Goal: Information Seeking & Learning: Learn about a topic

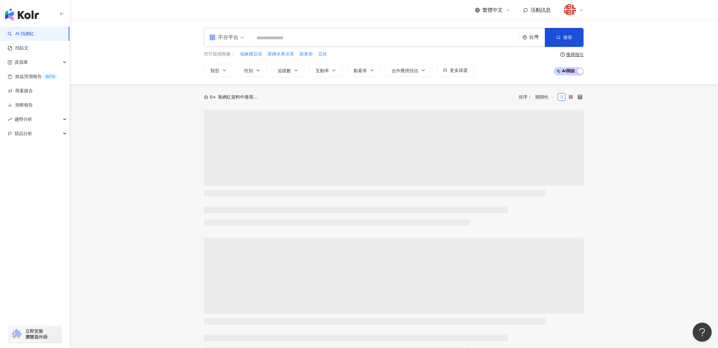
type input "*"
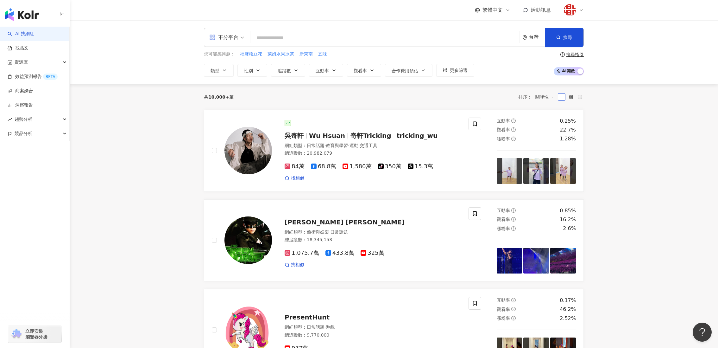
click at [221, 41] on div "不分平台" at bounding box center [223, 37] width 29 height 10
click at [219, 123] on div "Threads" at bounding box center [229, 126] width 36 height 8
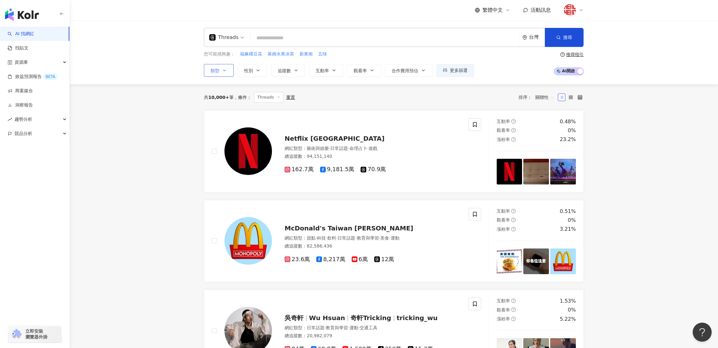
click at [231, 71] on button "類型" at bounding box center [219, 70] width 30 height 13
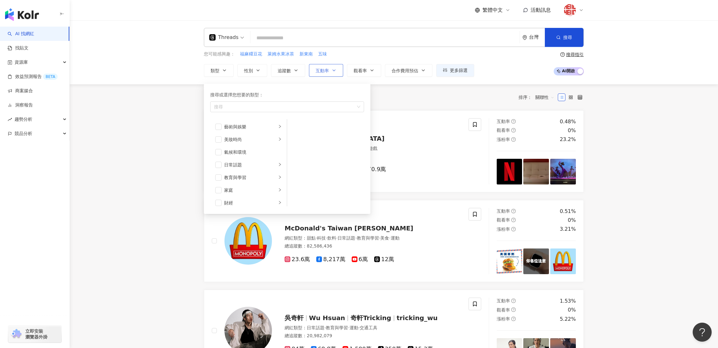
click at [311, 69] on button "互動率" at bounding box center [326, 70] width 34 height 13
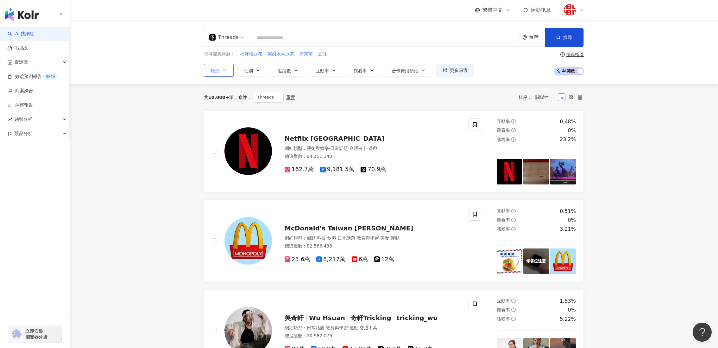
click at [223, 70] on icon "button" at bounding box center [224, 70] width 3 height 1
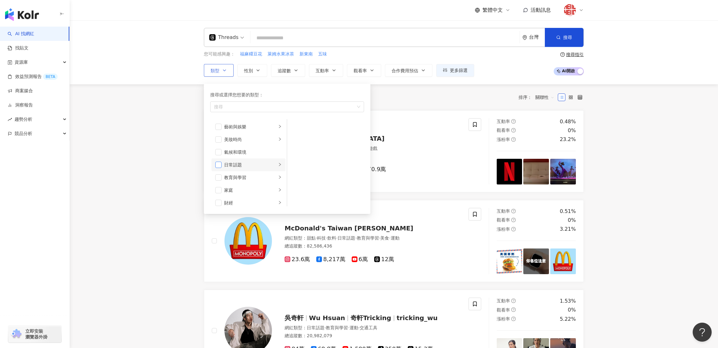
click at [219, 164] on span "button" at bounding box center [218, 165] width 6 height 6
click at [219, 159] on span "button" at bounding box center [218, 160] width 6 height 6
click at [558, 31] on button "搜尋" at bounding box center [564, 37] width 39 height 19
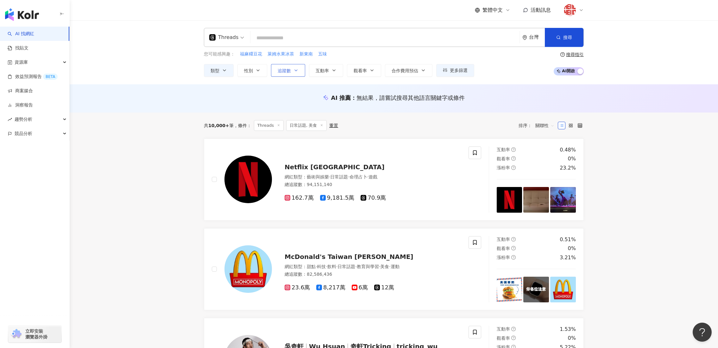
click at [279, 70] on span "追蹤數" at bounding box center [284, 70] width 13 height 5
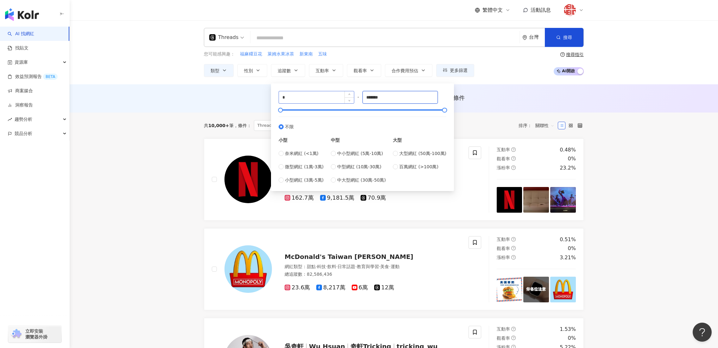
drag, startPoint x: 402, startPoint y: 98, endPoint x: 339, endPoint y: 93, distance: 62.9
click at [339, 93] on div "* - ******* 不限 小型 奈米網紅 (<1萬) 微型網紅 (1萬-3萬) 小型網紅 (3萬-5萬) 中型 中小型網紅 (5萬-10萬) 中型網紅 (…" at bounding box center [363, 137] width 168 height 92
type input "*"
type input "****"
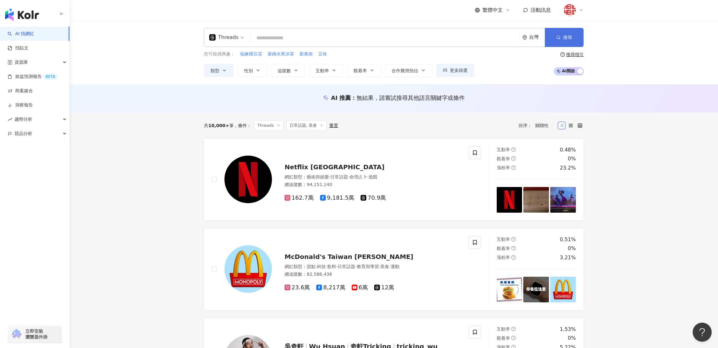
click at [570, 38] on span "搜尋" at bounding box center [568, 37] width 9 height 5
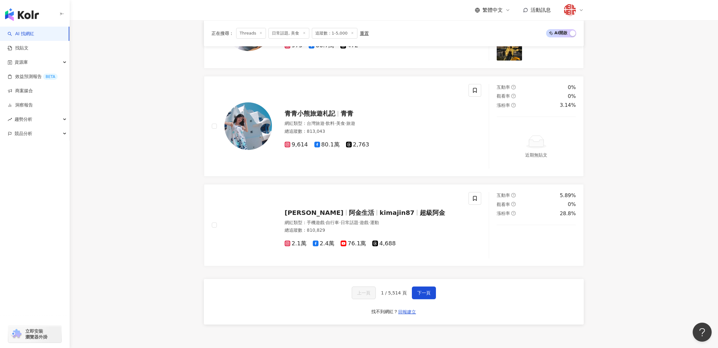
scroll to position [1055, 0]
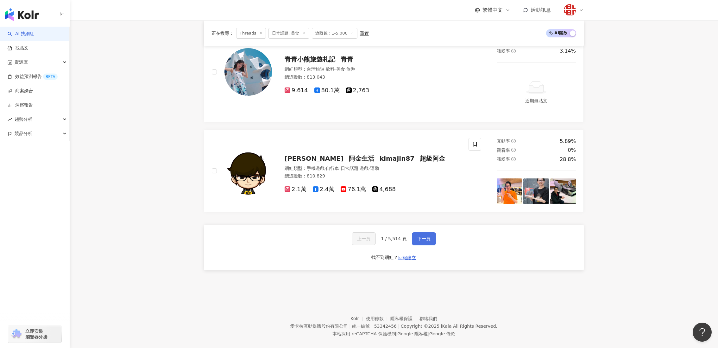
click at [424, 232] on button "下一頁" at bounding box center [424, 238] width 24 height 13
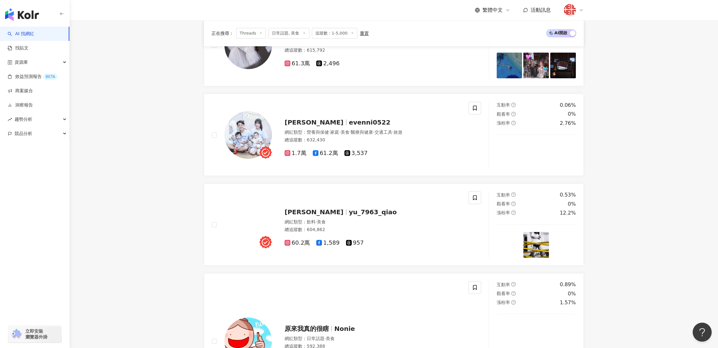
scroll to position [0, 0]
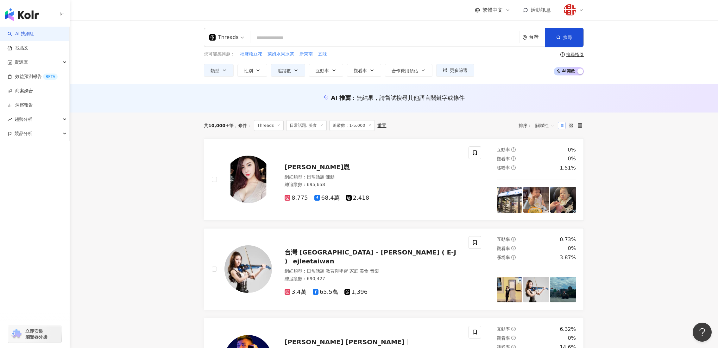
click at [546, 125] on span "關聯性" at bounding box center [545, 125] width 19 height 10
click at [545, 170] on div "互動率" at bounding box center [545, 170] width 16 height 7
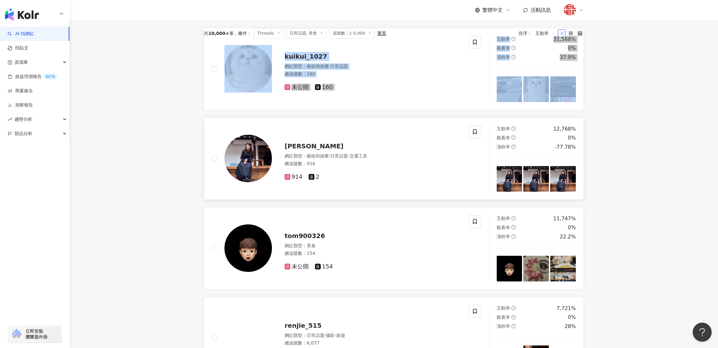
scroll to position [162, 0]
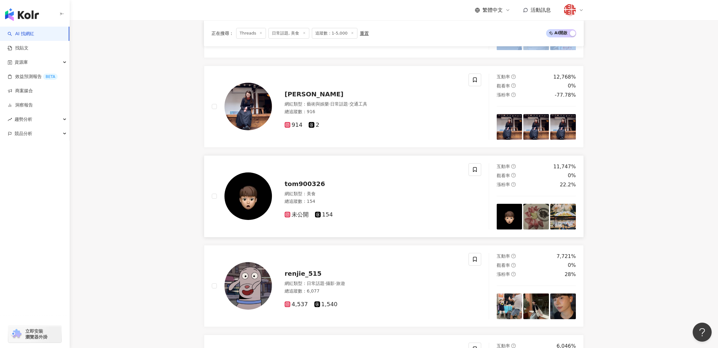
click at [302, 180] on span "tom900326" at bounding box center [305, 184] width 41 height 8
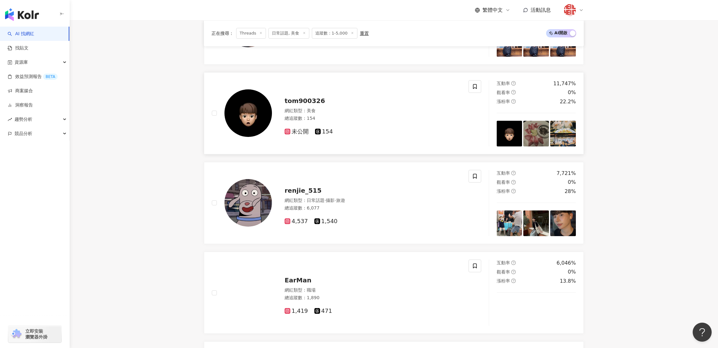
scroll to position [246, 0]
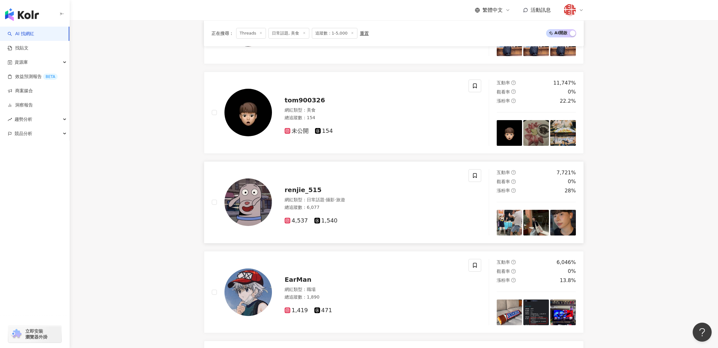
click at [302, 186] on span "renjie_515" at bounding box center [303, 190] width 37 height 8
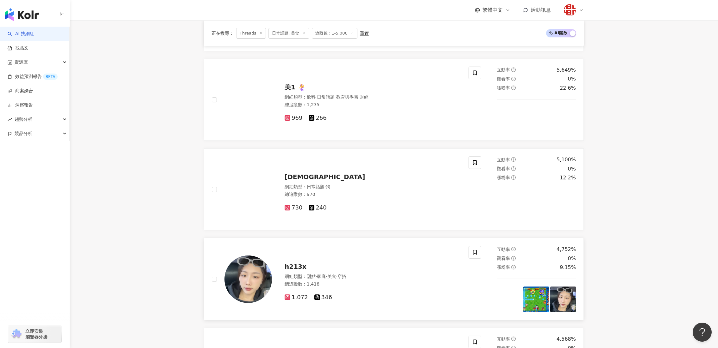
scroll to position [615, 0]
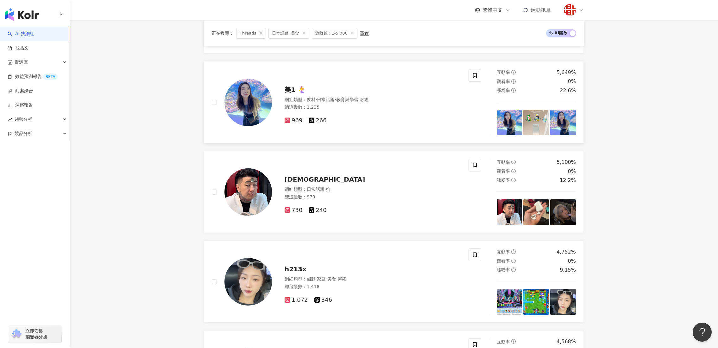
click at [294, 87] on span "美1 🧜‍♀️" at bounding box center [295, 90] width 21 height 8
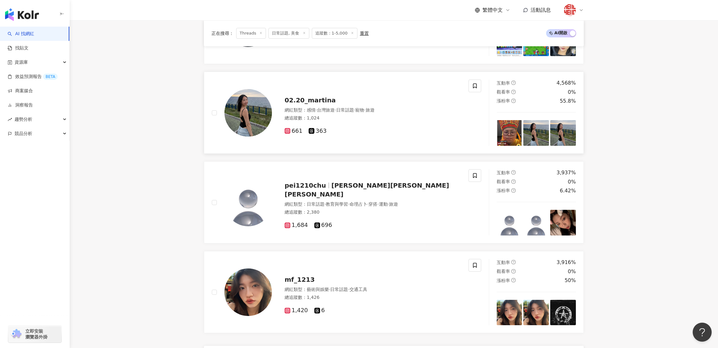
scroll to position [870, 0]
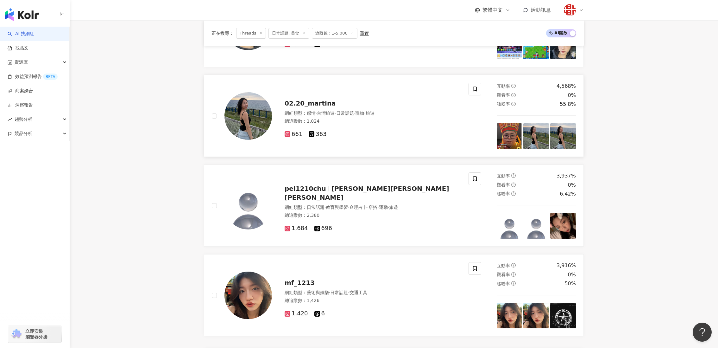
click at [313, 99] on span "02.20_martina" at bounding box center [310, 103] width 51 height 8
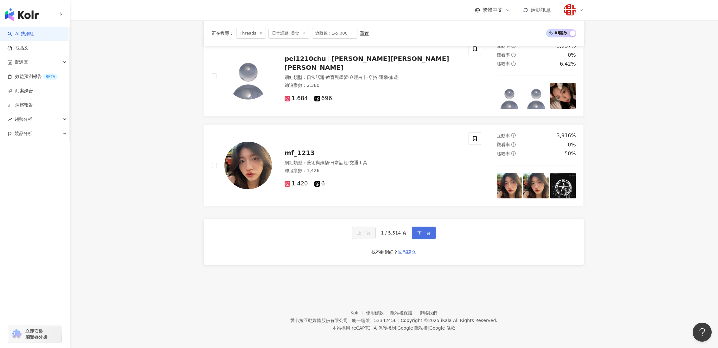
click at [427, 230] on span "下一頁" at bounding box center [423, 232] width 13 height 5
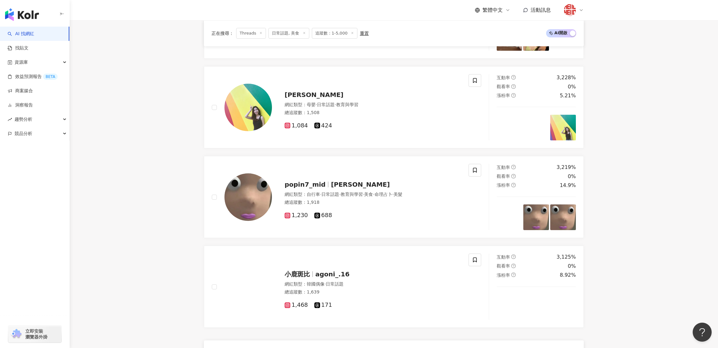
scroll to position [876, 0]
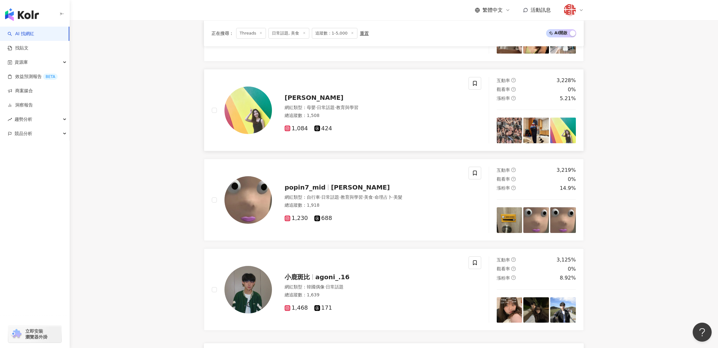
click at [312, 94] on span "Ni🎀 阿妮❣" at bounding box center [314, 98] width 59 height 8
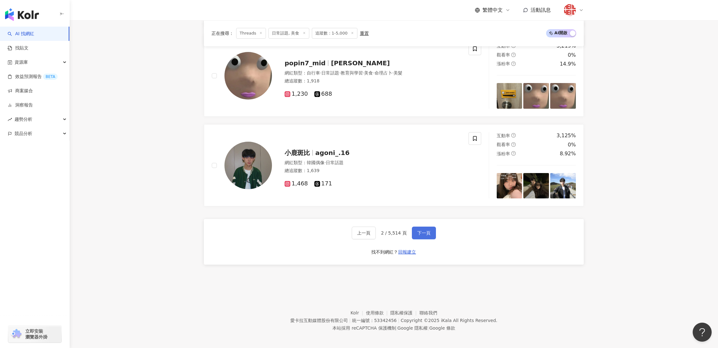
click at [418, 230] on span "下一頁" at bounding box center [423, 232] width 13 height 5
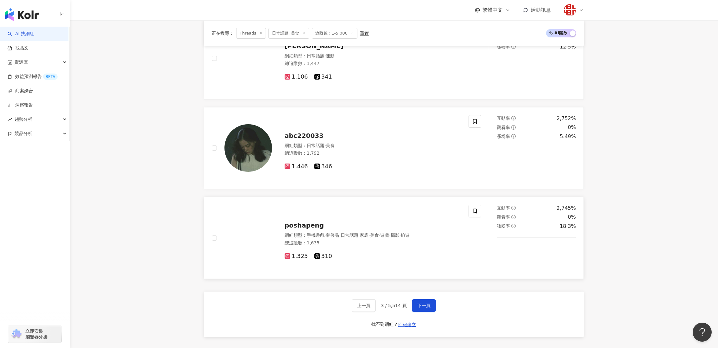
scroll to position [981, 0]
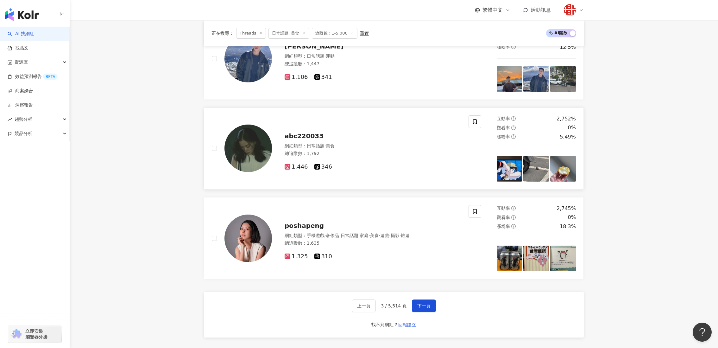
click at [307, 134] on span "abc220033" at bounding box center [304, 136] width 39 height 8
click at [303, 222] on span "poshapeng" at bounding box center [304, 226] width 39 height 8
click at [413, 299] on button "下一頁" at bounding box center [424, 305] width 24 height 13
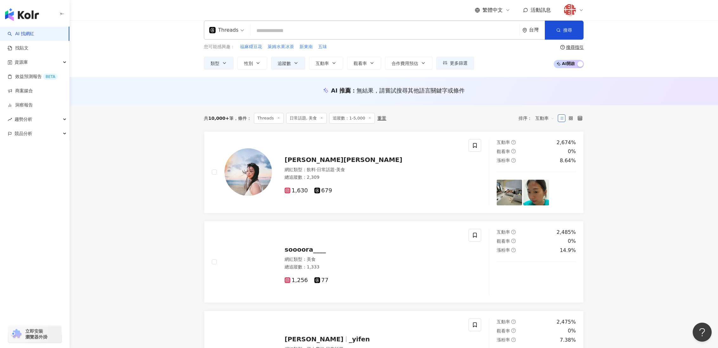
scroll to position [3, 0]
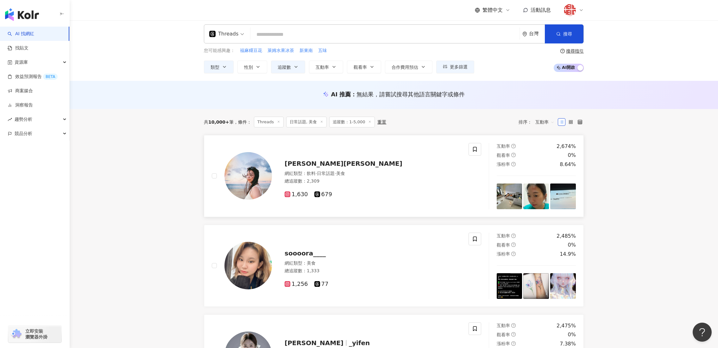
click at [310, 160] on span "[PERSON_NAME][PERSON_NAME]" at bounding box center [344, 164] width 118 height 8
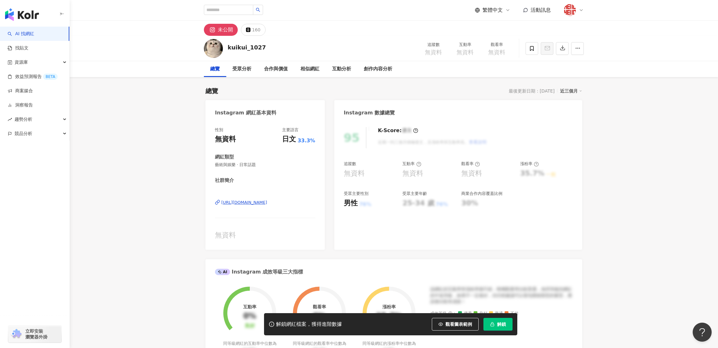
click at [267, 203] on div "https://www.instagram.com/kuikui_1027/" at bounding box center [244, 203] width 46 height 6
drag, startPoint x: 252, startPoint y: 32, endPoint x: 252, endPoint y: 36, distance: 3.5
click at [252, 32] on div "160" at bounding box center [256, 29] width 9 height 9
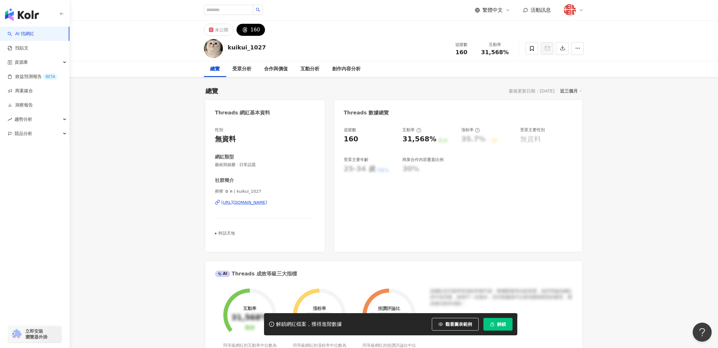
click at [250, 201] on div "https://www.threads.com/@kuikui_1027" at bounding box center [244, 203] width 46 height 6
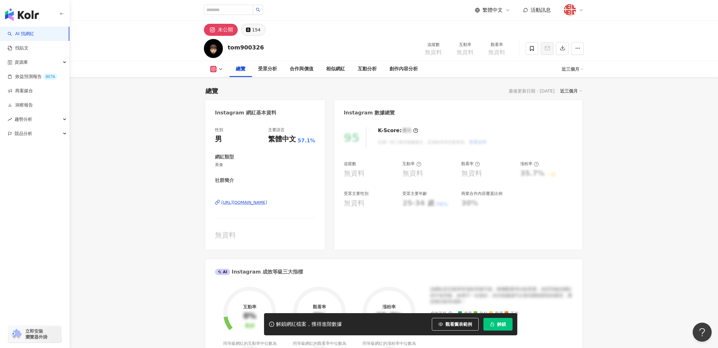
click at [252, 27] on button "154" at bounding box center [253, 30] width 25 height 12
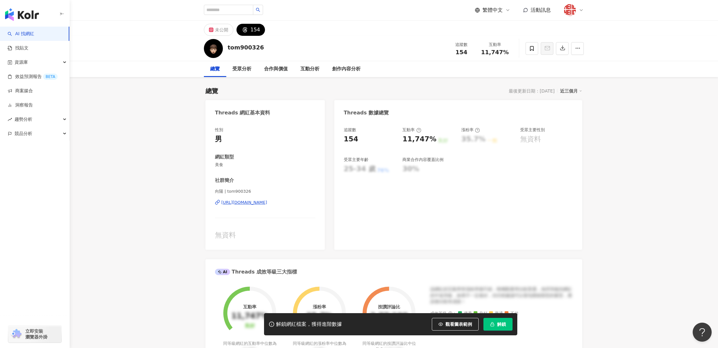
click at [253, 201] on div "https://www.threads.com/@tom900326" at bounding box center [244, 203] width 46 height 6
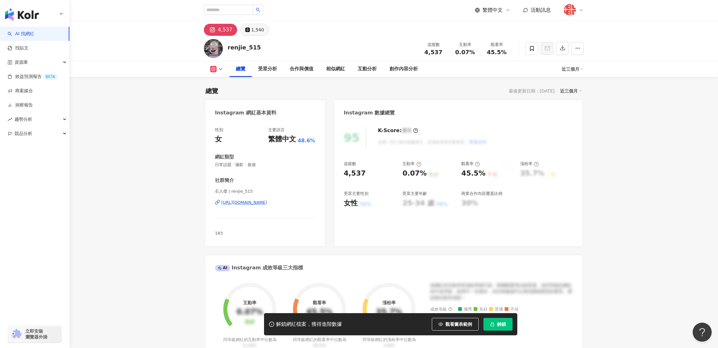
click at [252, 27] on div "1,540" at bounding box center [258, 29] width 13 height 9
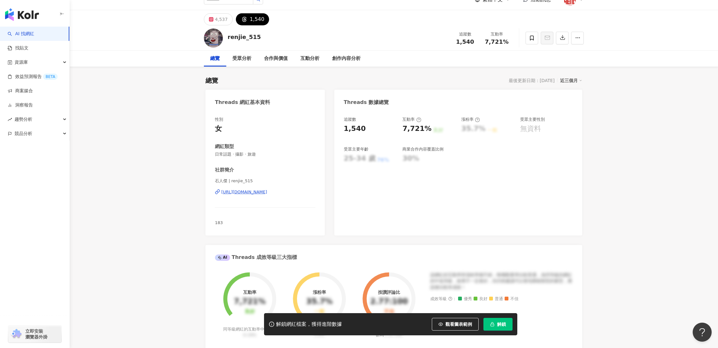
scroll to position [11, 0]
click at [247, 189] on div "https://www.threads.com/@renjie_515" at bounding box center [244, 192] width 46 height 6
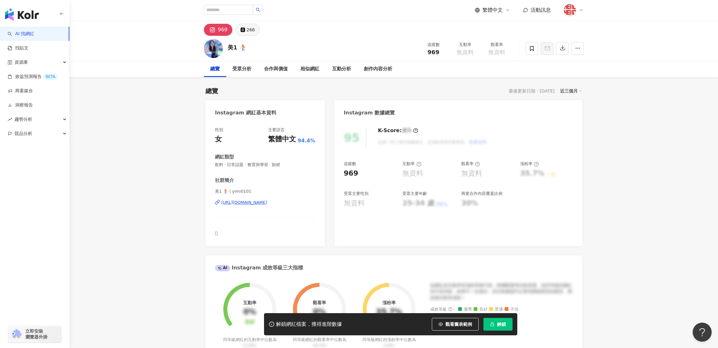
click at [247, 31] on div "266" at bounding box center [251, 29] width 9 height 9
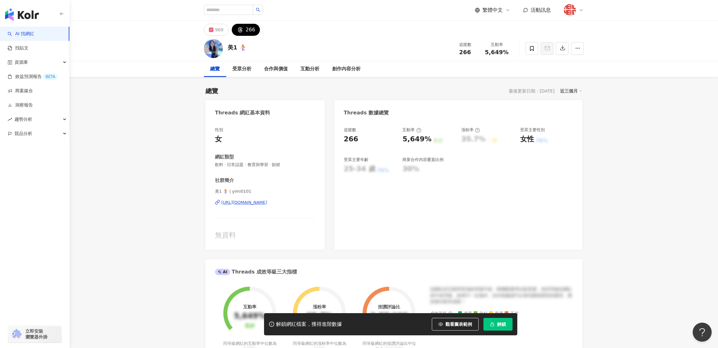
click at [242, 202] on div "https://www.threads.com/@yimi0101" at bounding box center [244, 203] width 46 height 6
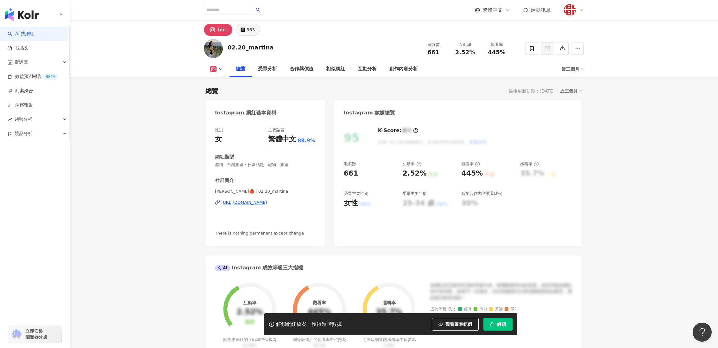
click at [247, 29] on div "363" at bounding box center [251, 29] width 9 height 9
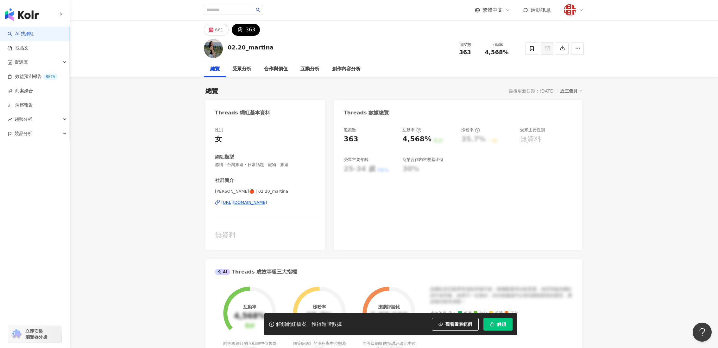
click at [242, 202] on div "[URL][DOMAIN_NAME]" at bounding box center [244, 203] width 46 height 6
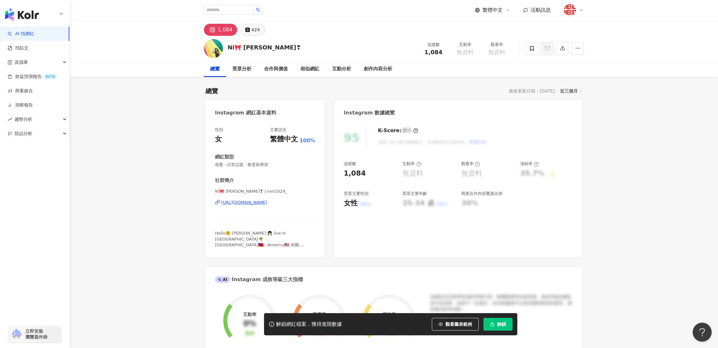
click at [252, 26] on div "424" at bounding box center [256, 29] width 9 height 9
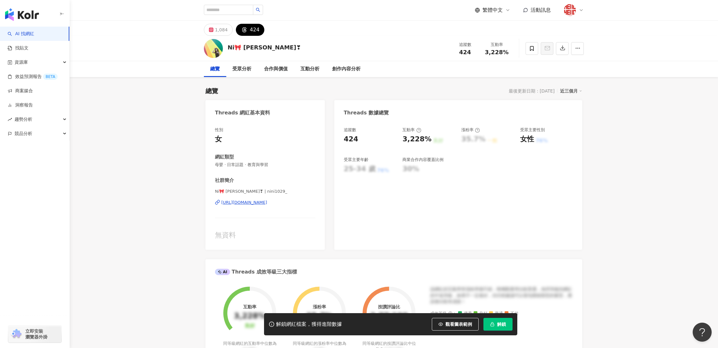
click at [258, 199] on div "Ni🎀 [PERSON_NAME]❣ | nini1029_ [URL][DOMAIN_NAME]" at bounding box center [265, 206] width 100 height 37
click at [259, 201] on div "[URL][DOMAIN_NAME]" at bounding box center [244, 203] width 46 height 6
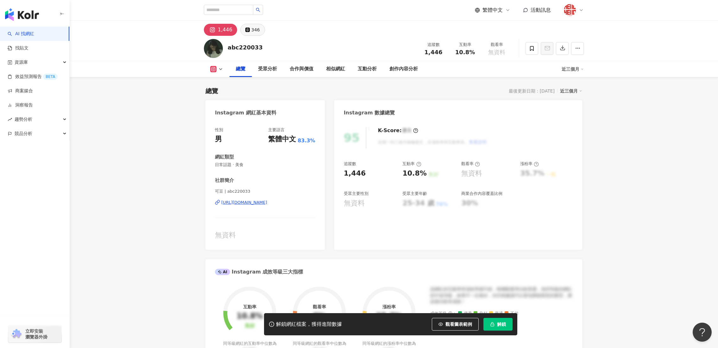
click at [256, 33] on div "346" at bounding box center [256, 29] width 9 height 9
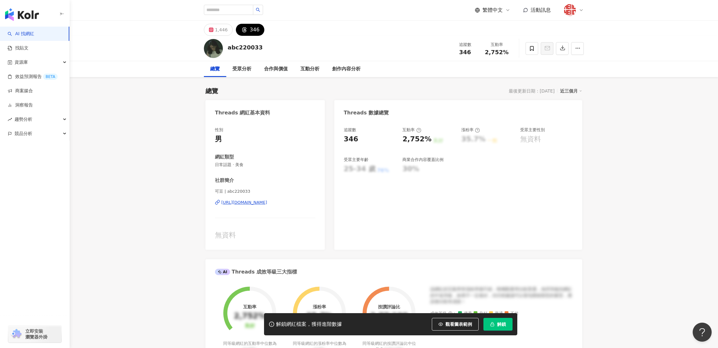
click at [268, 196] on div "可豆 | abc220033 https://www.threads.com/@abc220033" at bounding box center [265, 206] width 100 height 37
click at [267, 204] on div "https://www.threads.com/@abc220033" at bounding box center [244, 203] width 46 height 6
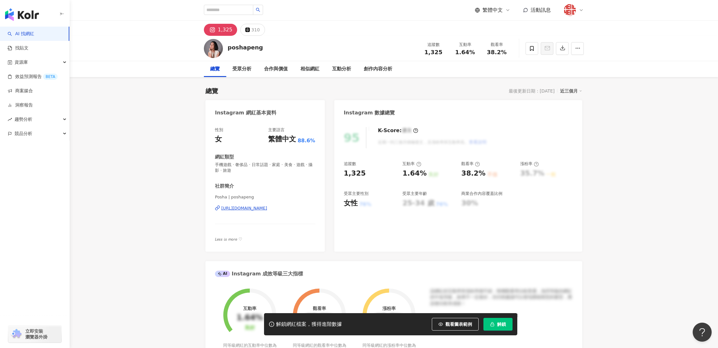
click at [248, 38] on div "poshapeng 追蹤數 1,325 互動率 1.64% 觀看率 38.2%" at bounding box center [393, 48] width 405 height 25
click at [252, 31] on div "310" at bounding box center [256, 29] width 9 height 9
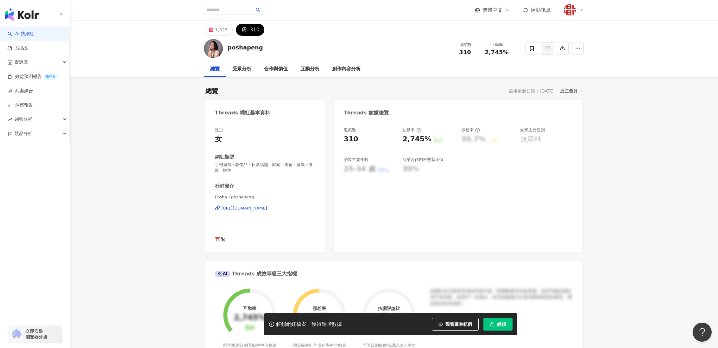
scroll to position [3, 0]
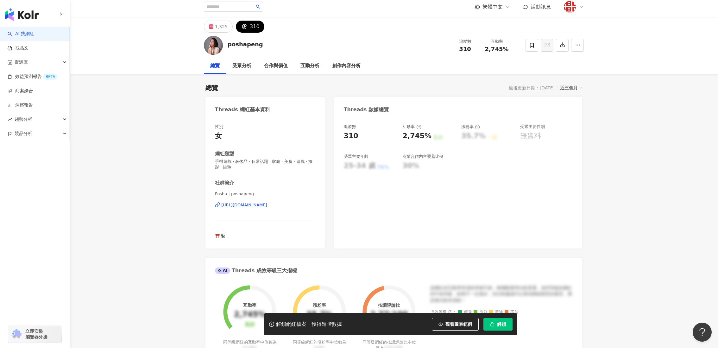
click at [259, 206] on div "https://www.threads.com/@poshapeng" at bounding box center [244, 205] width 46 height 6
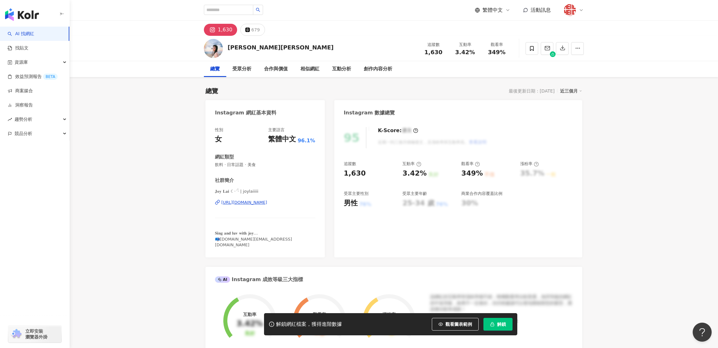
scroll to position [27, 0]
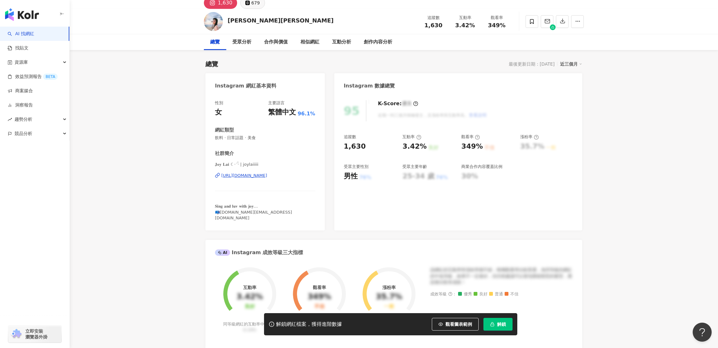
click at [246, 4] on icon at bounding box center [247, 2] width 3 height 3
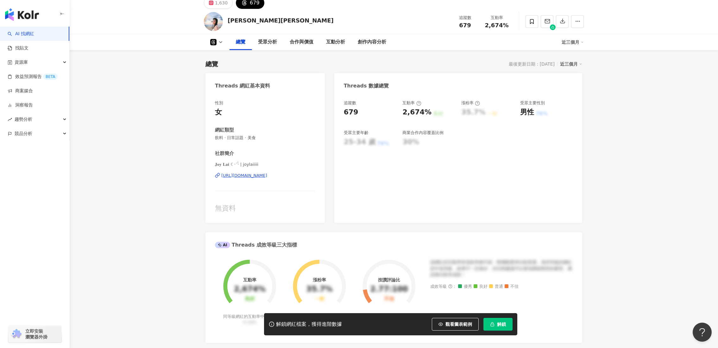
click at [253, 6] on div "679" at bounding box center [255, 2] width 10 height 9
click at [256, 176] on div "[URL][DOMAIN_NAME]" at bounding box center [244, 176] width 46 height 6
